Goal: Task Accomplishment & Management: Use online tool/utility

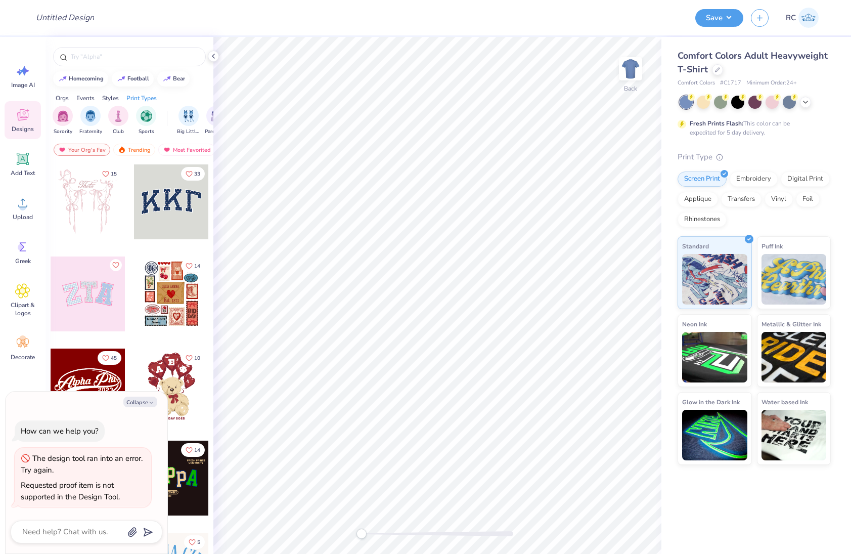
type textarea "x"
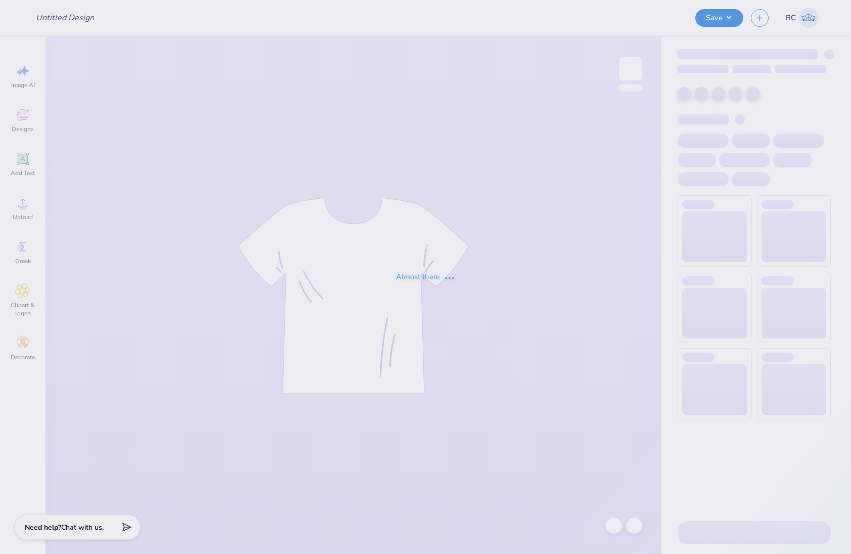
type input "Phi Mu Exec Sweatshirts"
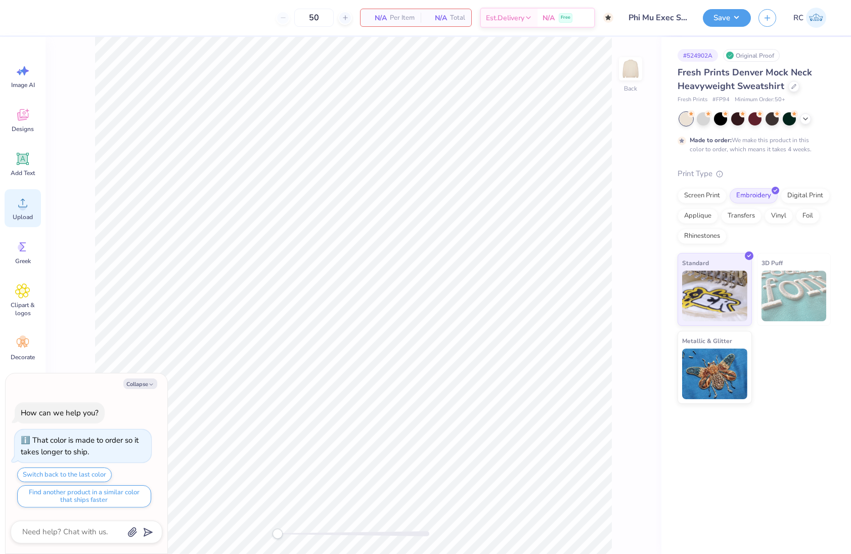
click at [24, 207] on circle at bounding box center [22, 206] width 7 height 7
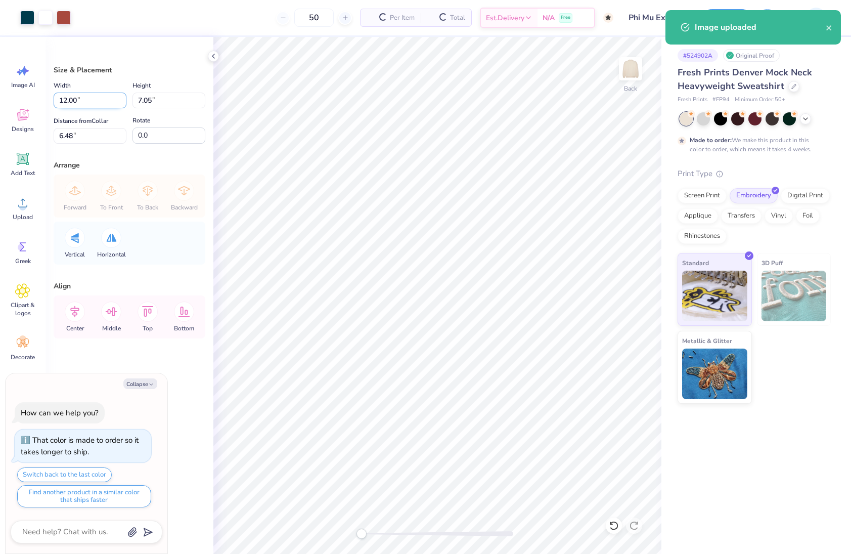
type textarea "x"
click at [94, 101] on input "12.00" at bounding box center [90, 101] width 73 height 16
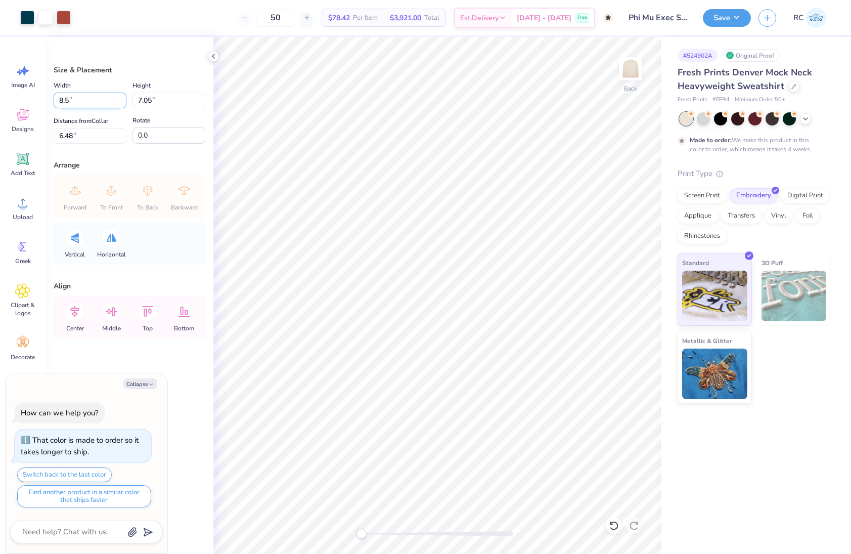
type input "8.5"
type textarea "x"
type input "8.50"
type input "4.99"
type input "7.50"
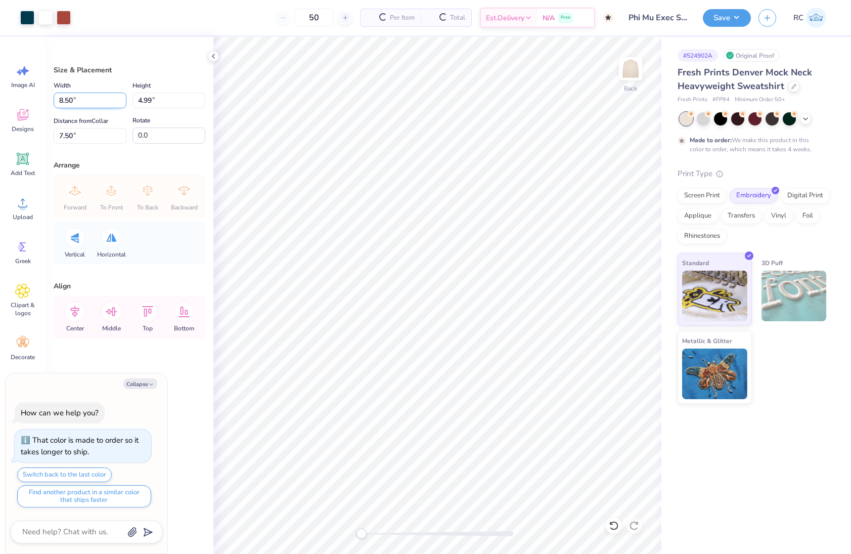
type textarea "x"
type input "3"
type textarea "x"
type input "2"
click at [718, 17] on button "Save" at bounding box center [727, 17] width 48 height 18
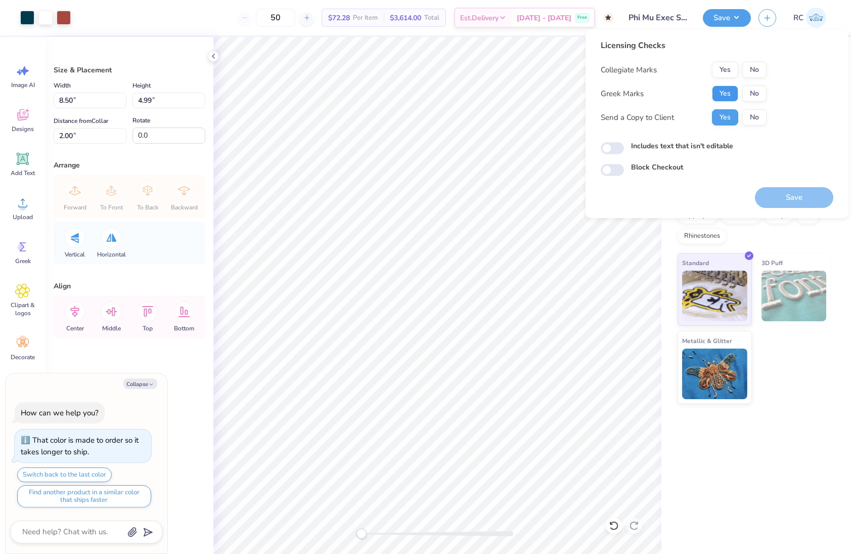
click at [725, 87] on button "Yes" at bounding box center [725, 93] width 26 height 16
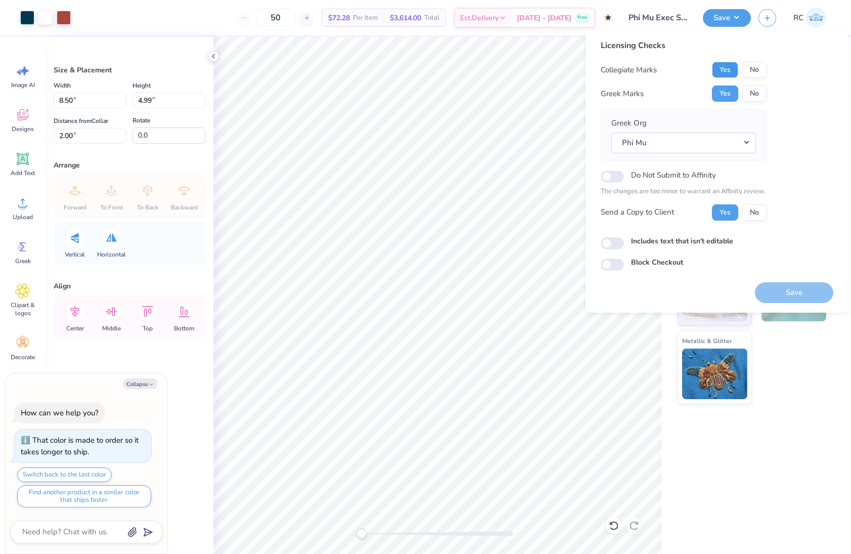
click at [725, 67] on button "Yes" at bounding box center [725, 70] width 26 height 16
type textarea "x"
click at [613, 244] on input "Includes text that isn't editable" at bounding box center [612, 243] width 23 height 12
checkbox input "true"
click at [778, 286] on button "Save" at bounding box center [794, 292] width 78 height 21
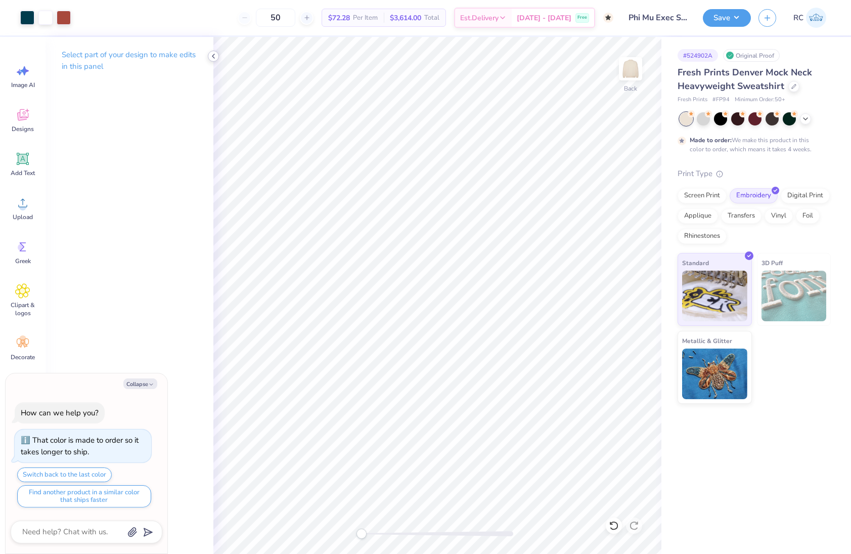
click at [214, 56] on icon at bounding box center [213, 56] width 8 height 8
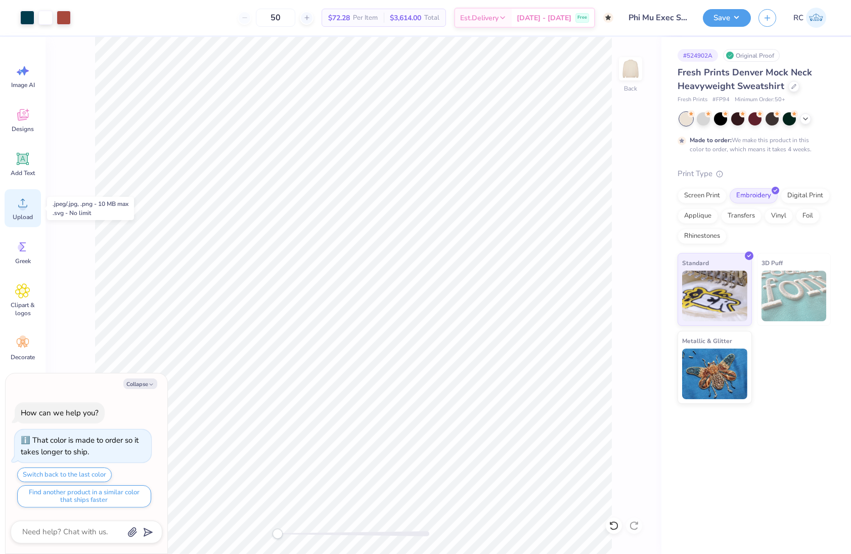
click at [28, 210] on div "Upload" at bounding box center [23, 208] width 36 height 38
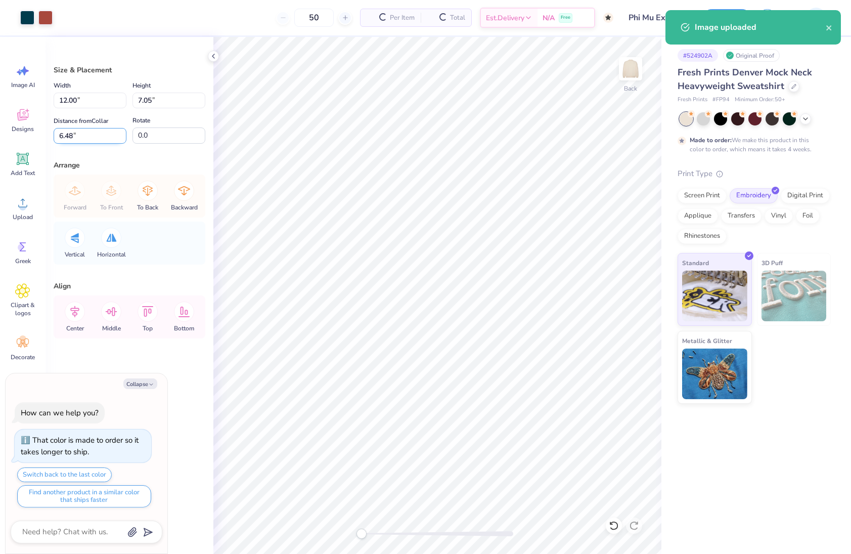
type textarea "x"
click at [75, 107] on input "12.00" at bounding box center [90, 101] width 73 height 16
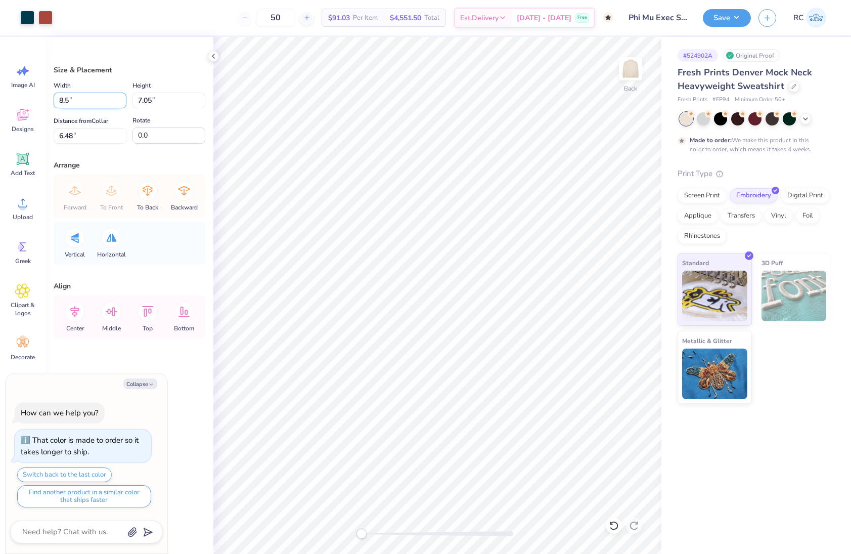
type input "8.5"
type textarea "x"
type input "8.50"
type input "4.99"
type input "7.50"
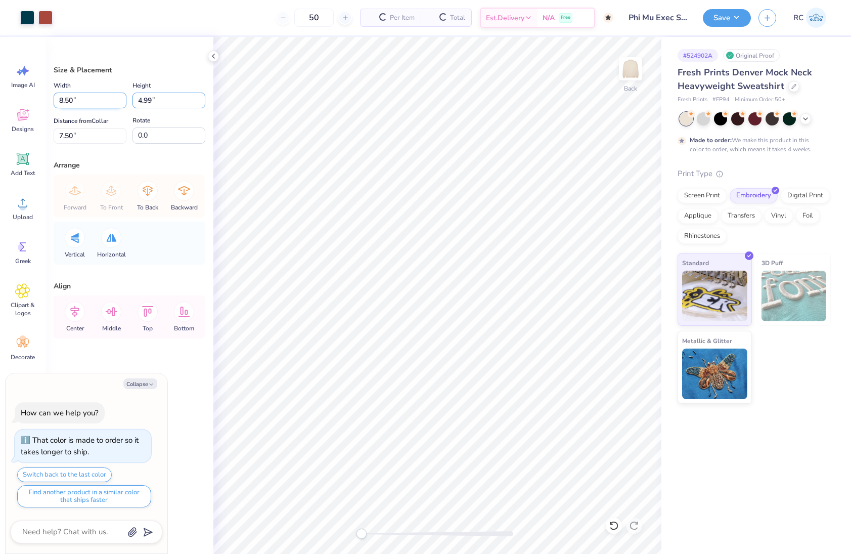
type textarea "x"
type input "2"
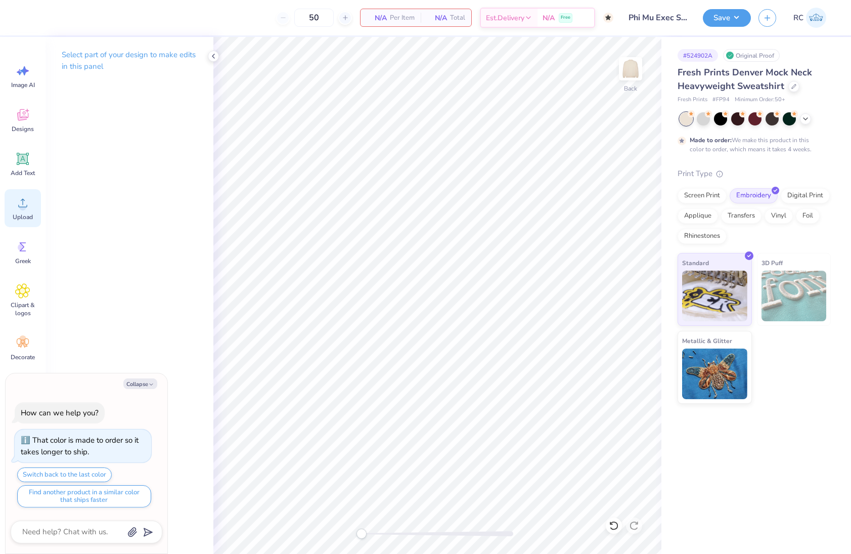
click at [25, 203] on icon at bounding box center [22, 202] width 15 height 15
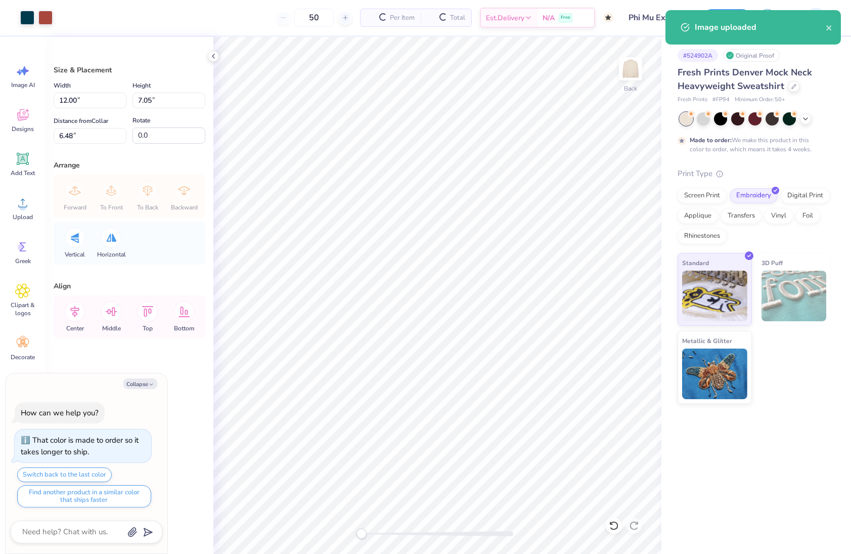
type textarea "x"
click at [88, 107] on input "12.00" at bounding box center [90, 101] width 73 height 16
type input "8.5"
type textarea "x"
type input "8.50"
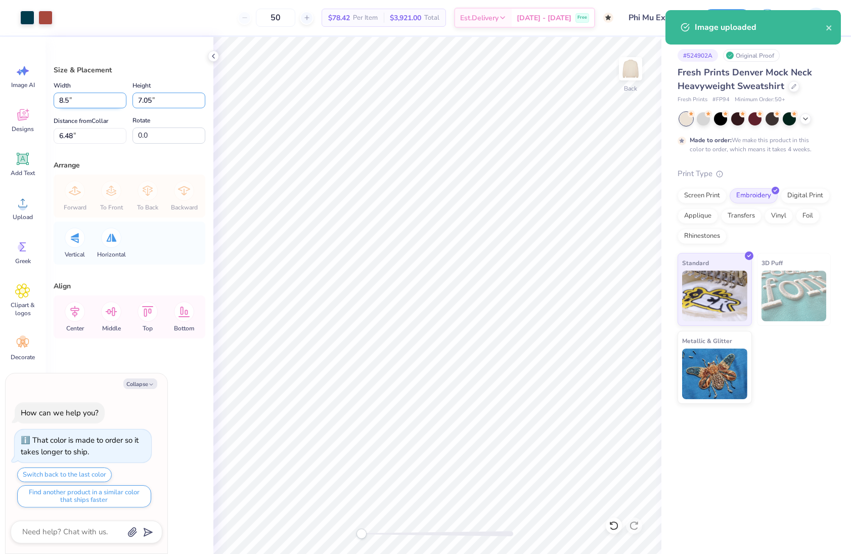
type input "4.99"
type input "7.50"
type textarea "x"
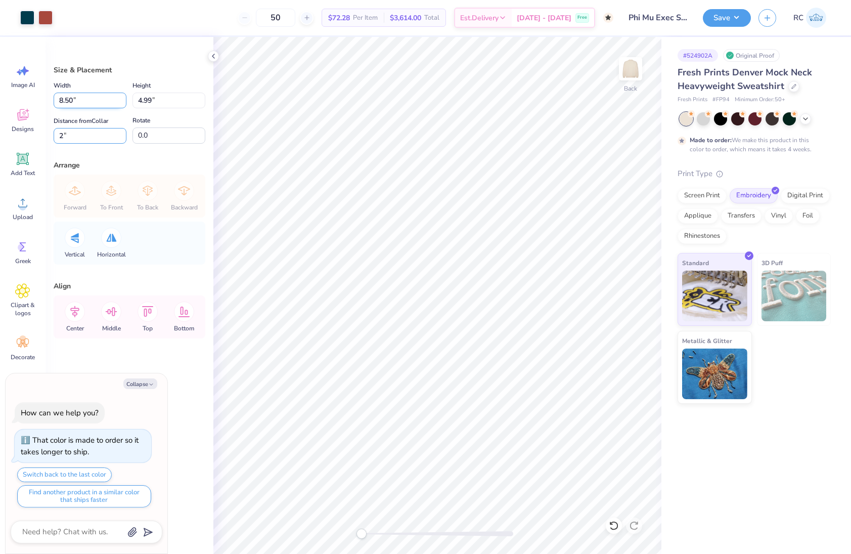
type input "2"
click at [734, 22] on button "Save" at bounding box center [727, 17] width 48 height 18
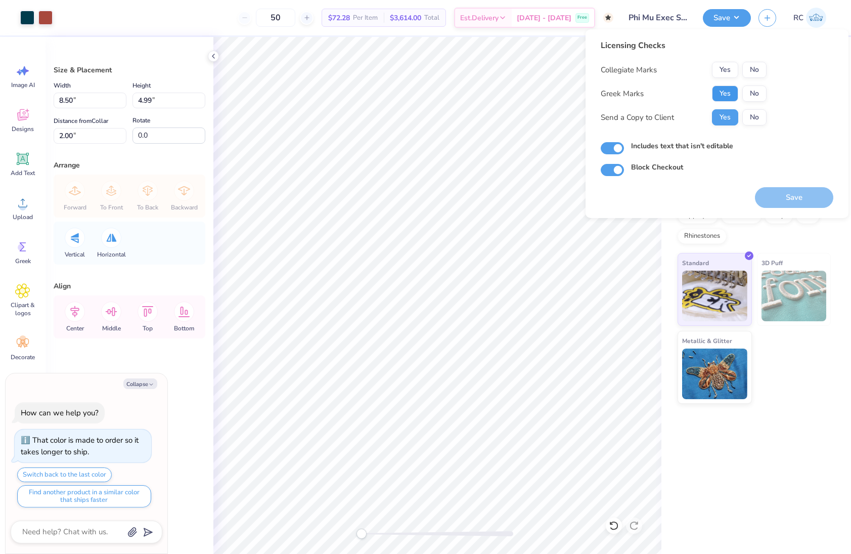
click at [722, 95] on button "Yes" at bounding box center [725, 93] width 26 height 16
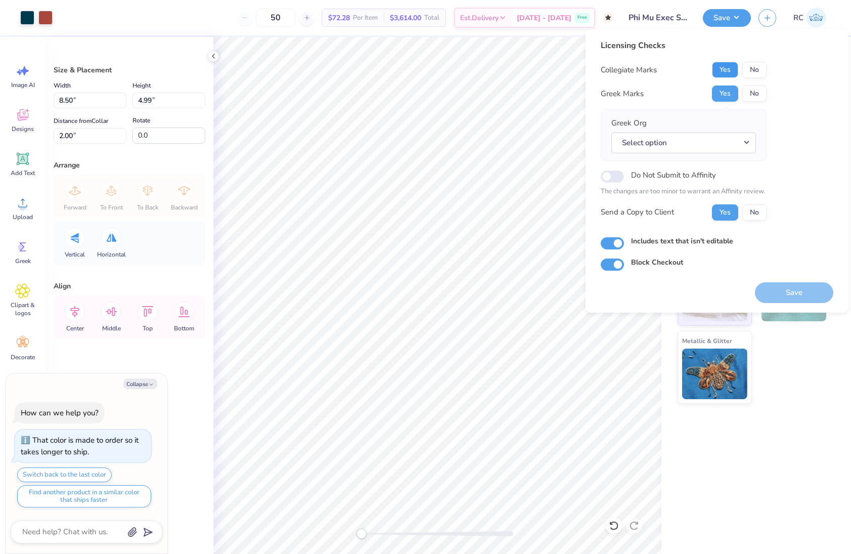
click at [730, 73] on button "Yes" at bounding box center [725, 70] width 26 height 16
click at [682, 147] on button "Select option" at bounding box center [684, 143] width 145 height 21
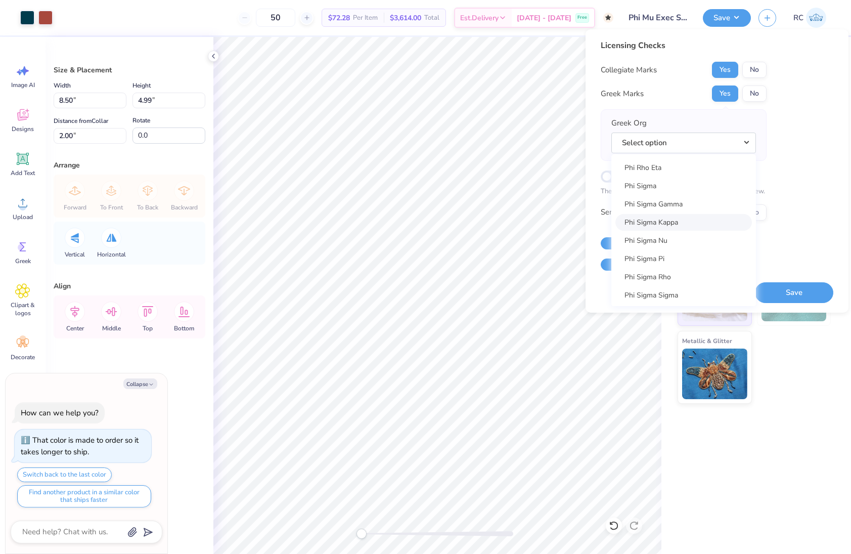
scroll to position [5488, 0]
click at [652, 163] on link "Phi Mu" at bounding box center [684, 160] width 137 height 17
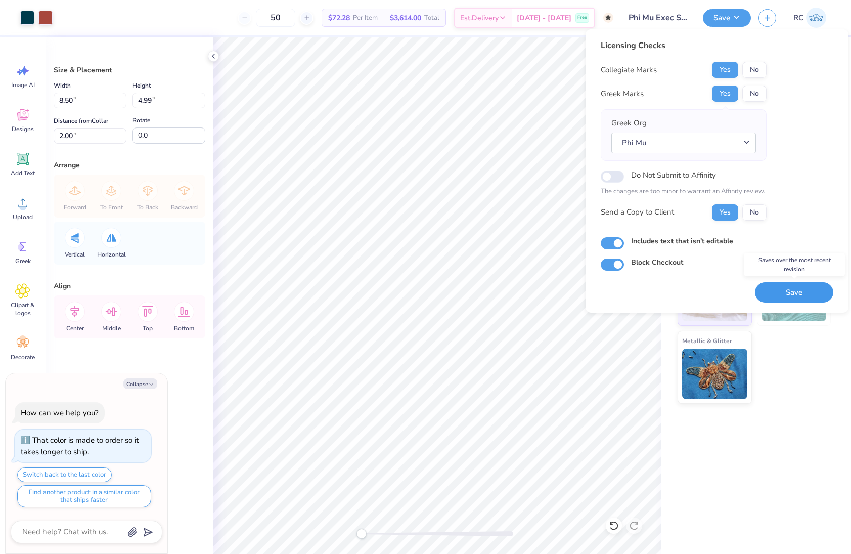
click at [789, 292] on button "Save" at bounding box center [794, 292] width 78 height 21
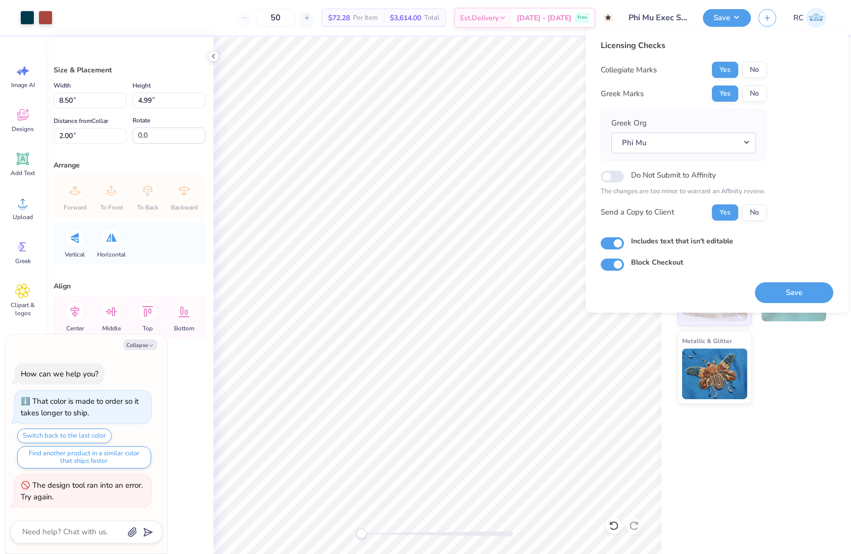
type textarea "x"
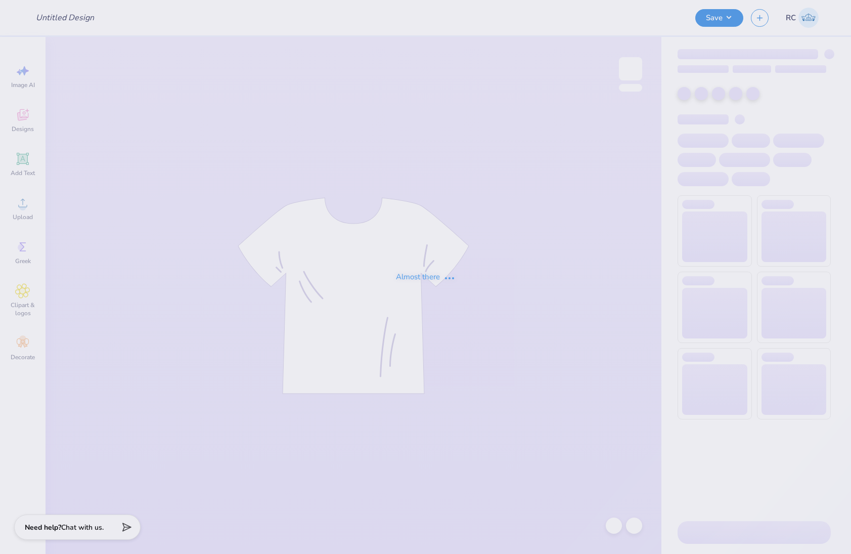
type input "Phi Mu Exec Sweatshirts"
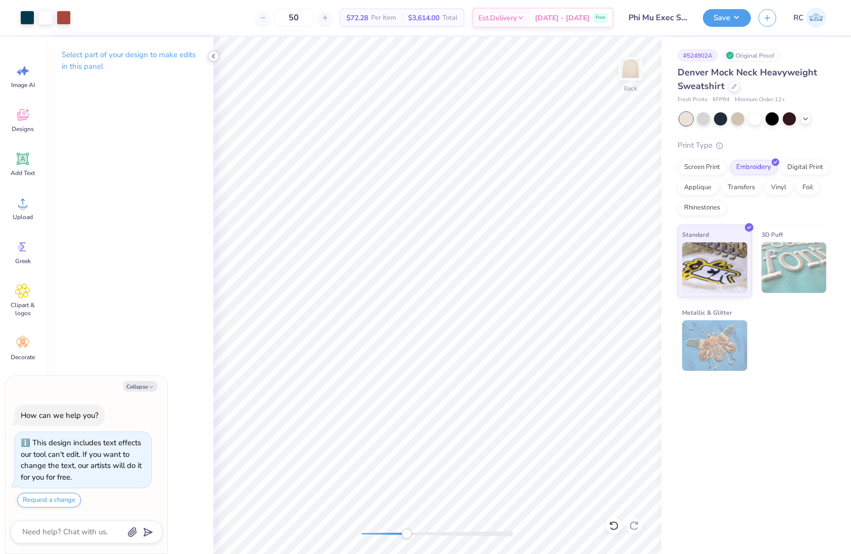
click at [213, 58] on icon at bounding box center [213, 56] width 8 height 8
click at [24, 202] on icon at bounding box center [22, 202] width 15 height 15
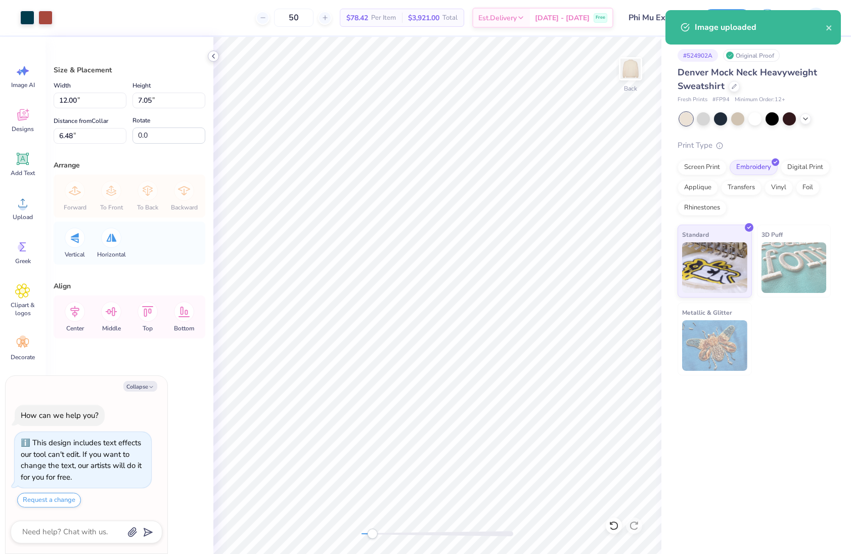
click at [217, 57] on icon at bounding box center [213, 56] width 8 height 8
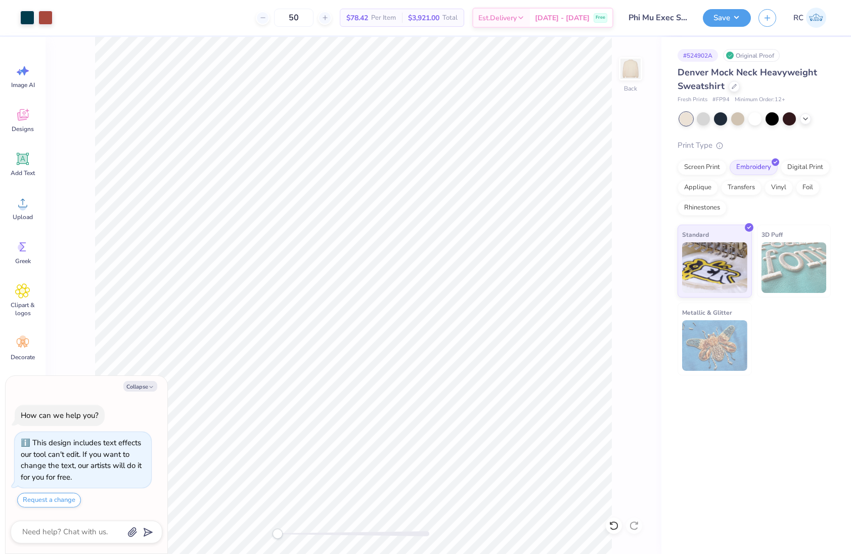
type textarea "x"
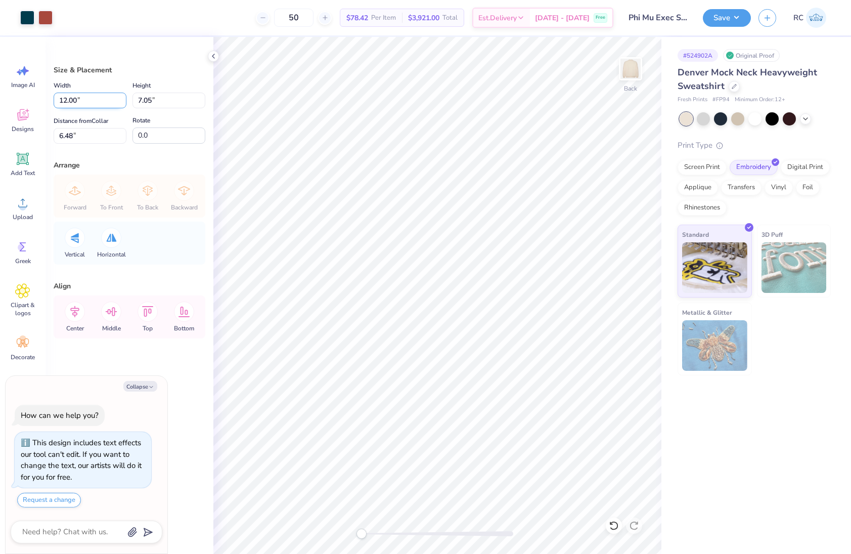
click at [90, 98] on input "12.00" at bounding box center [90, 101] width 73 height 16
type input "8.5"
type textarea "x"
type input "8.50"
type input "4.99"
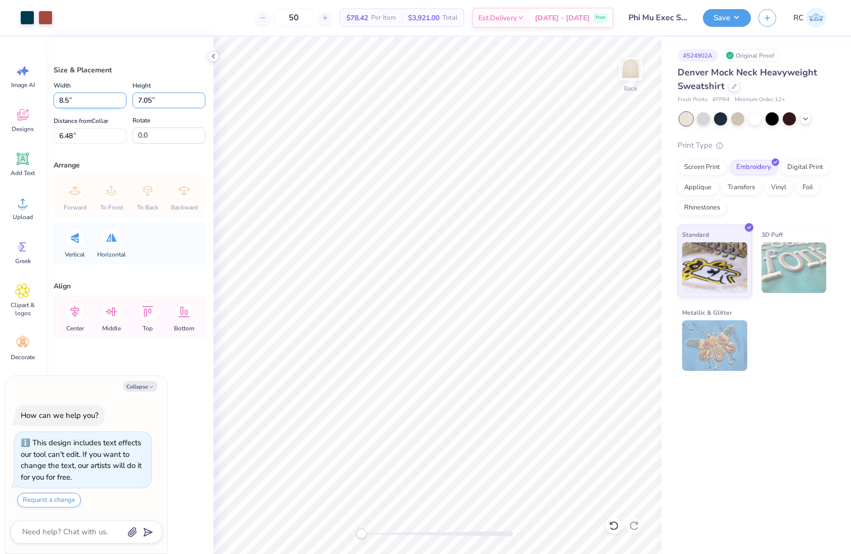
type input "7.50"
type textarea "x"
type input "2"
click at [69, 318] on icon at bounding box center [75, 312] width 20 height 20
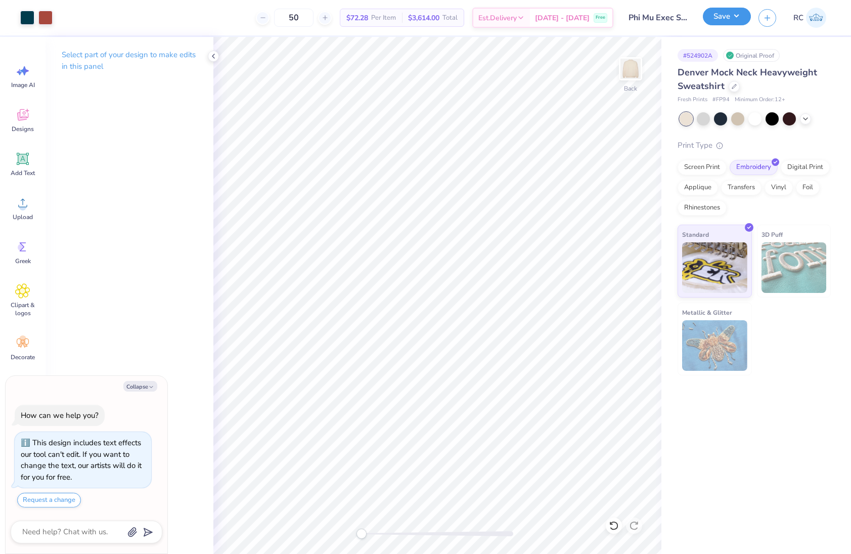
click at [735, 14] on button "Save" at bounding box center [727, 17] width 48 height 18
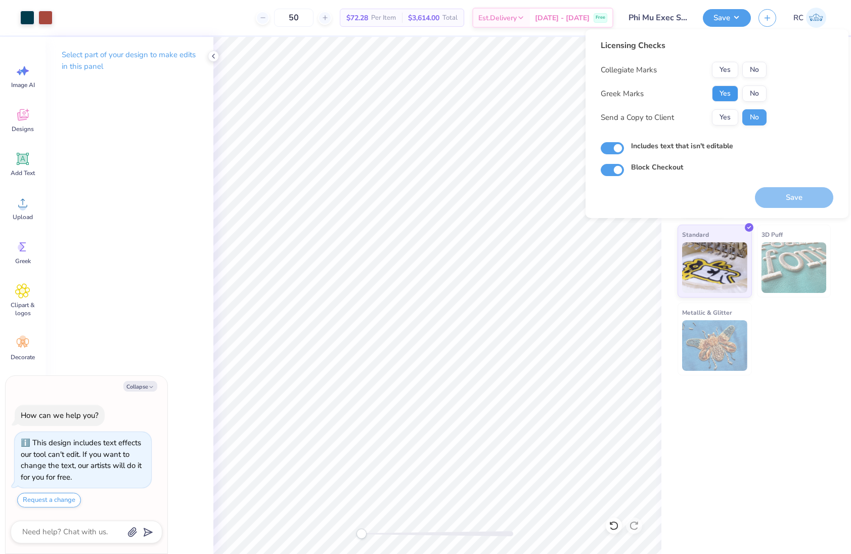
click at [724, 88] on button "Yes" at bounding box center [725, 93] width 26 height 16
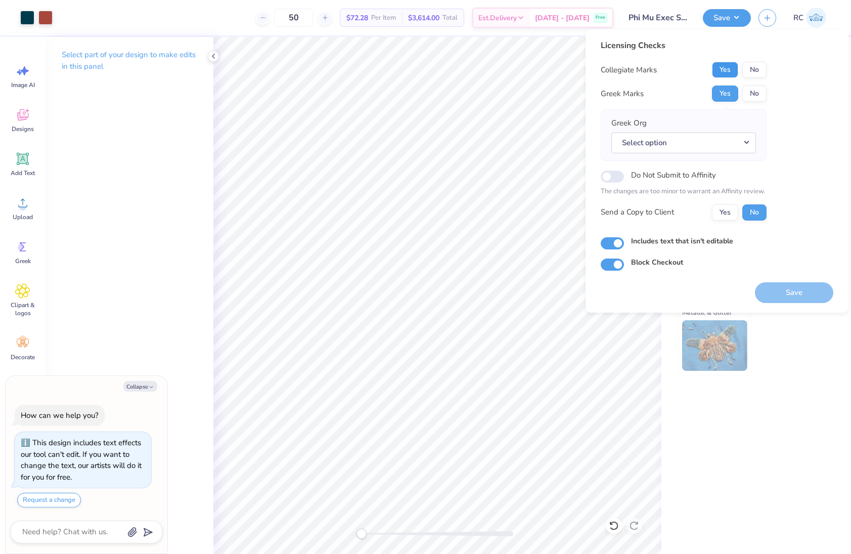
click at [727, 71] on button "Yes" at bounding box center [725, 70] width 26 height 16
click at [676, 146] on button "Select option" at bounding box center [684, 143] width 145 height 21
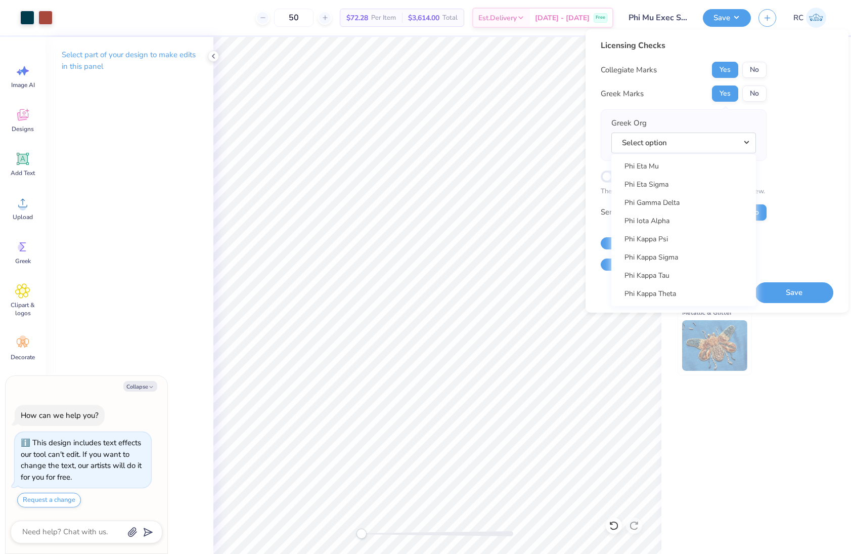
scroll to position [5466, 0]
click at [650, 184] on link "Phi Mu" at bounding box center [684, 183] width 137 height 17
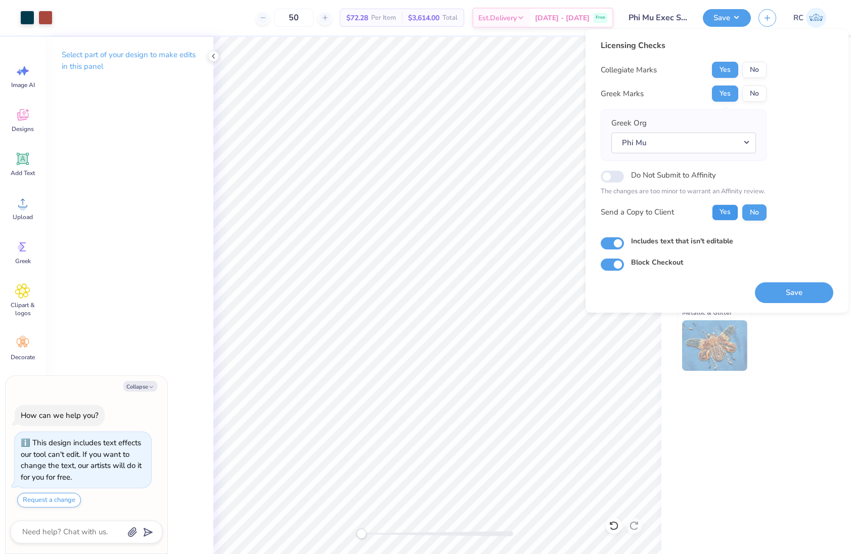
click at [731, 217] on button "Yes" at bounding box center [725, 212] width 26 height 16
click at [787, 294] on button "Save" at bounding box center [794, 292] width 78 height 21
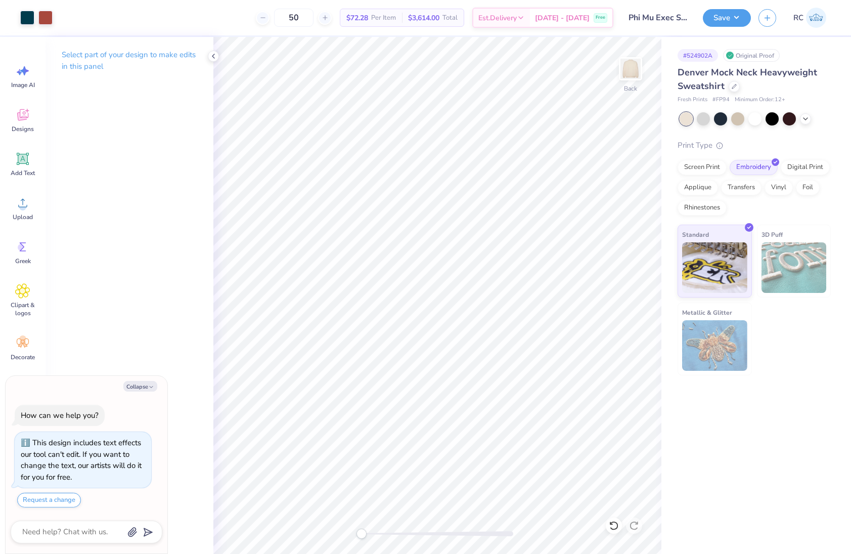
type textarea "x"
